Goal: Transaction & Acquisition: Purchase product/service

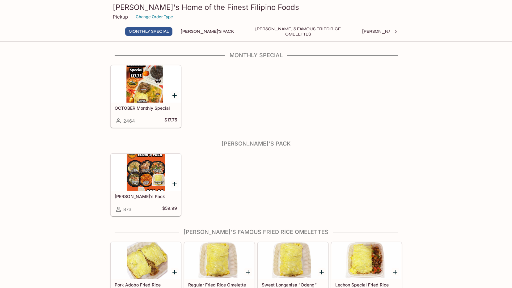
click at [152, 89] on div at bounding box center [146, 83] width 70 height 37
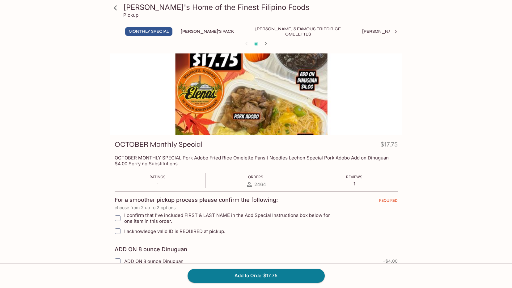
click at [273, 105] on div at bounding box center [256, 94] width 292 height 82
click at [111, 6] on icon at bounding box center [115, 7] width 11 height 11
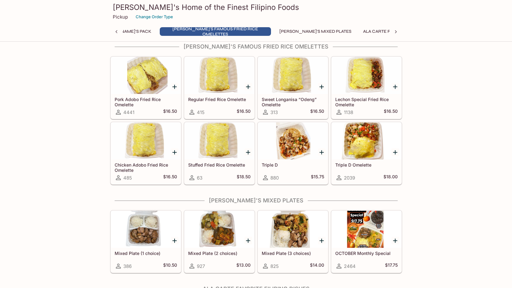
click at [288, 90] on div at bounding box center [293, 75] width 70 height 37
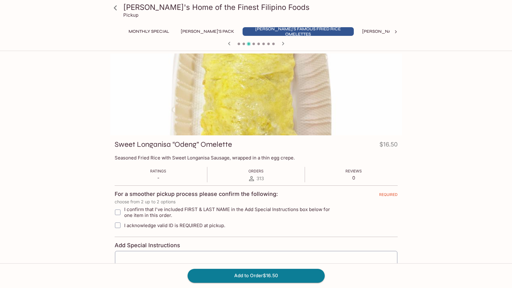
click at [282, 38] on div "Monthly Special [PERSON_NAME]'s Pack [PERSON_NAME]'s Famous Fried Rice Omelette…" at bounding box center [256, 33] width 267 height 12
click at [282, 41] on icon "button" at bounding box center [282, 43] width 7 height 7
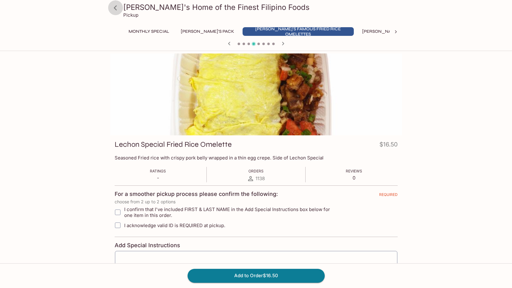
click at [111, 7] on icon at bounding box center [115, 7] width 11 height 11
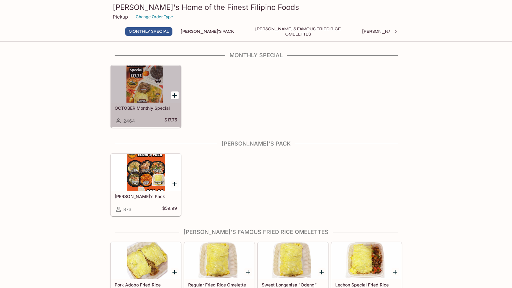
click at [116, 85] on div at bounding box center [146, 83] width 70 height 37
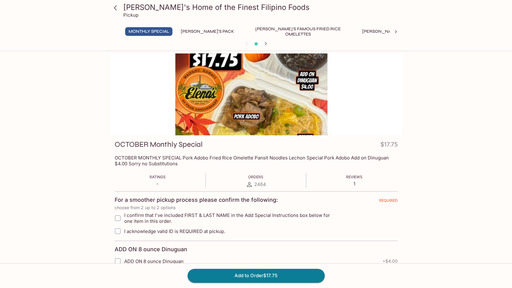
click at [343, 111] on div at bounding box center [256, 94] width 292 height 82
click at [248, 104] on div at bounding box center [256, 94] width 292 height 82
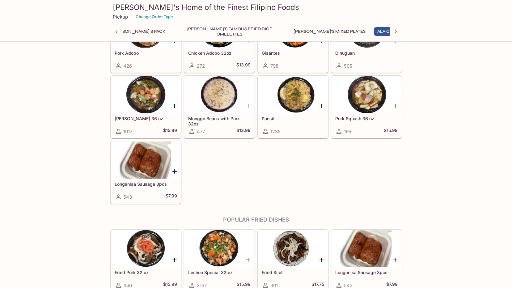
scroll to position [525, 0]
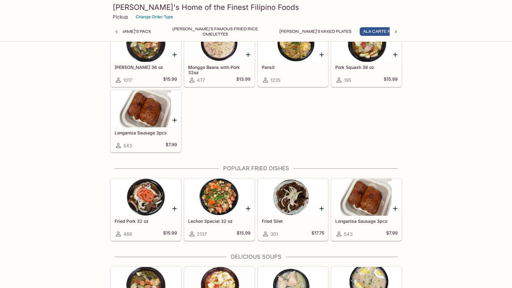
click at [212, 203] on div at bounding box center [219, 197] width 70 height 37
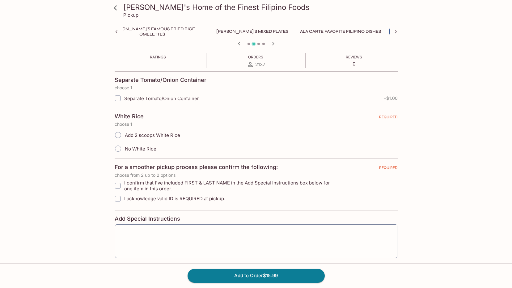
scroll to position [124, 0]
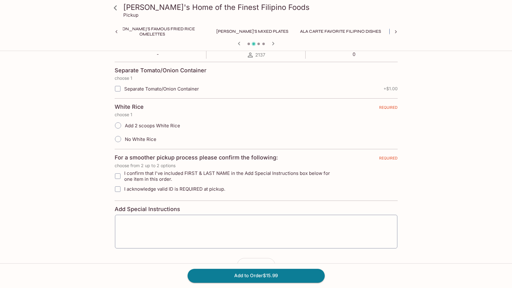
click at [121, 128] on input "Add 2 scoops White Rice" at bounding box center [117, 125] width 13 height 13
radio input "true"
click at [118, 176] on input "I confirm that I've included FIRST & LAST NAME in the Add Special Instructions …" at bounding box center [117, 176] width 12 height 12
click at [128, 179] on span "I confirm that I've included FIRST & LAST NAME in the Add Special Instructions …" at bounding box center [231, 176] width 214 height 12
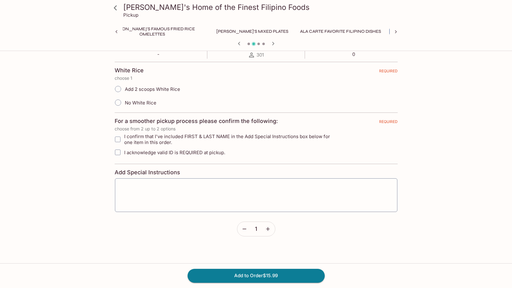
click at [105, 172] on div "[PERSON_NAME]'s Home of the Finest Filipino Foods Pickup Monthly Special [PERSO…" at bounding box center [255, 118] width 395 height 376
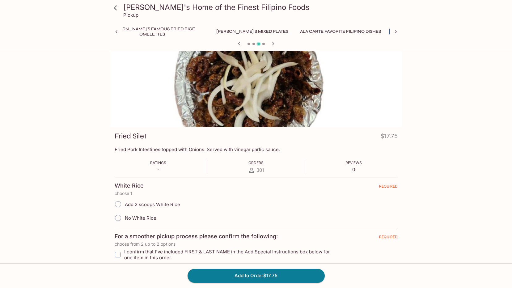
scroll to position [0, 0]
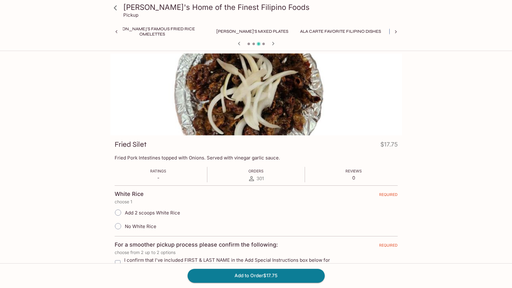
click at [115, 32] on icon at bounding box center [116, 32] width 6 height 6
click at [115, 32] on div "Monthly Special [PERSON_NAME]'s Pack [PERSON_NAME]'s Famous Fried Rice Omelette…" at bounding box center [256, 33] width 292 height 12
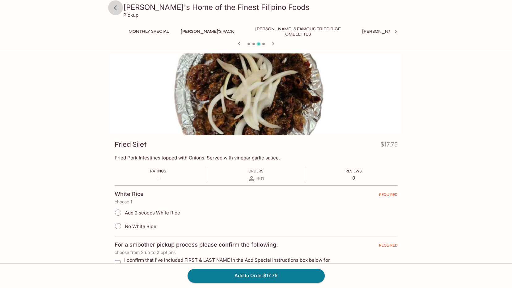
click at [113, 4] on icon at bounding box center [115, 7] width 11 height 11
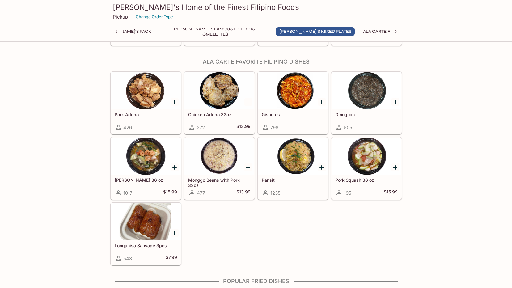
scroll to position [401, 0]
